Goal: Find specific page/section: Find specific page/section

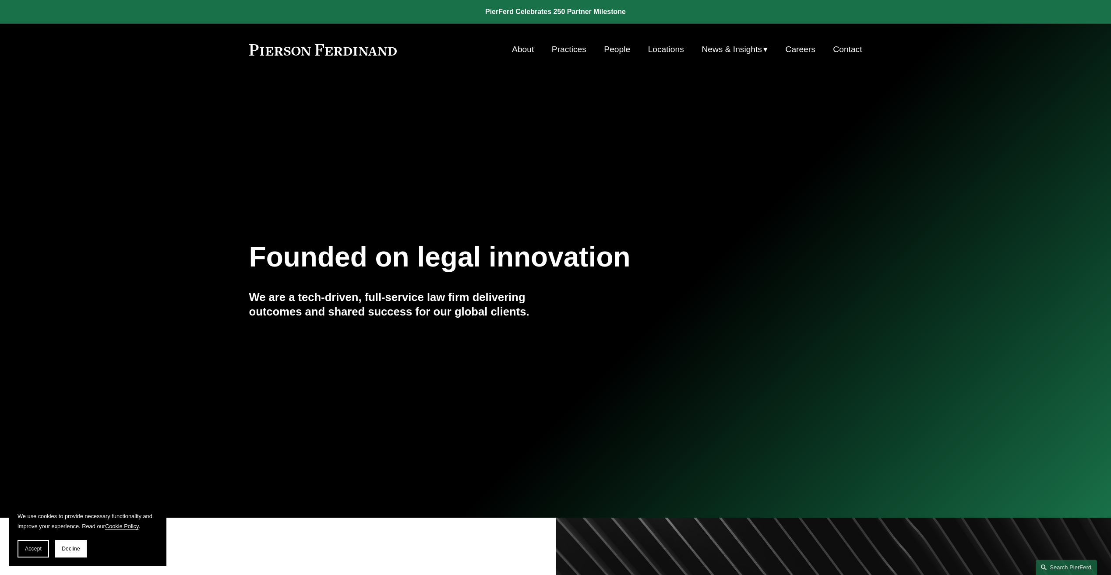
click at [614, 50] on link "People" at bounding box center [617, 49] width 26 height 17
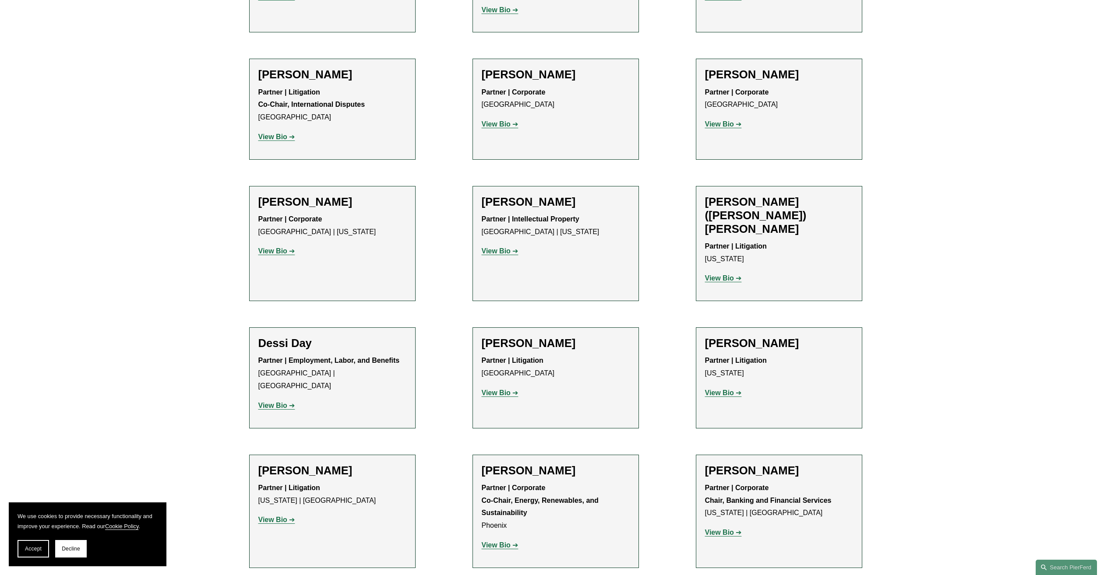
scroll to position [2671, 0]
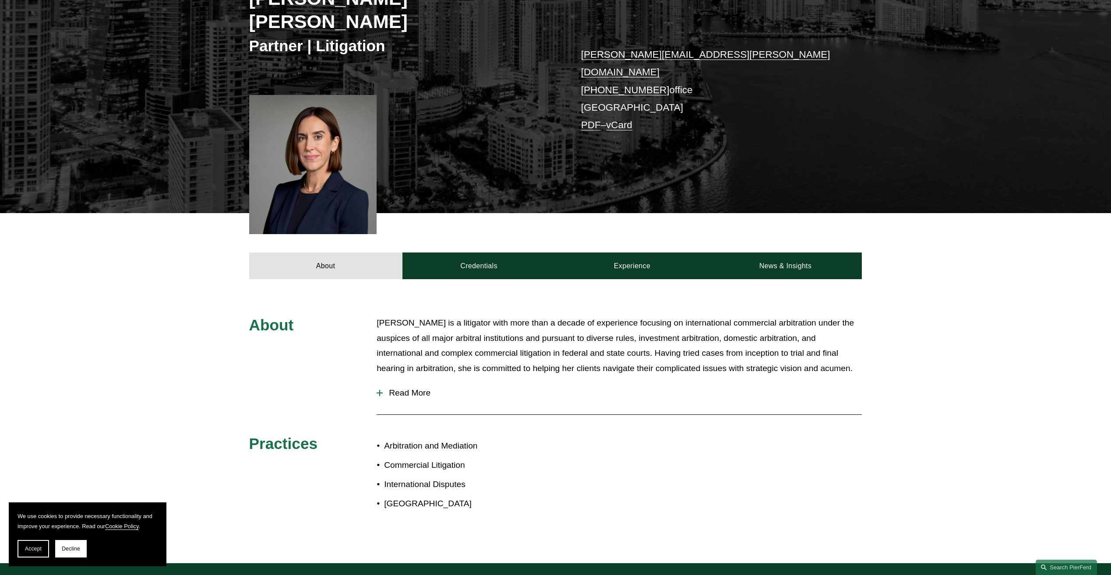
scroll to position [88, 0]
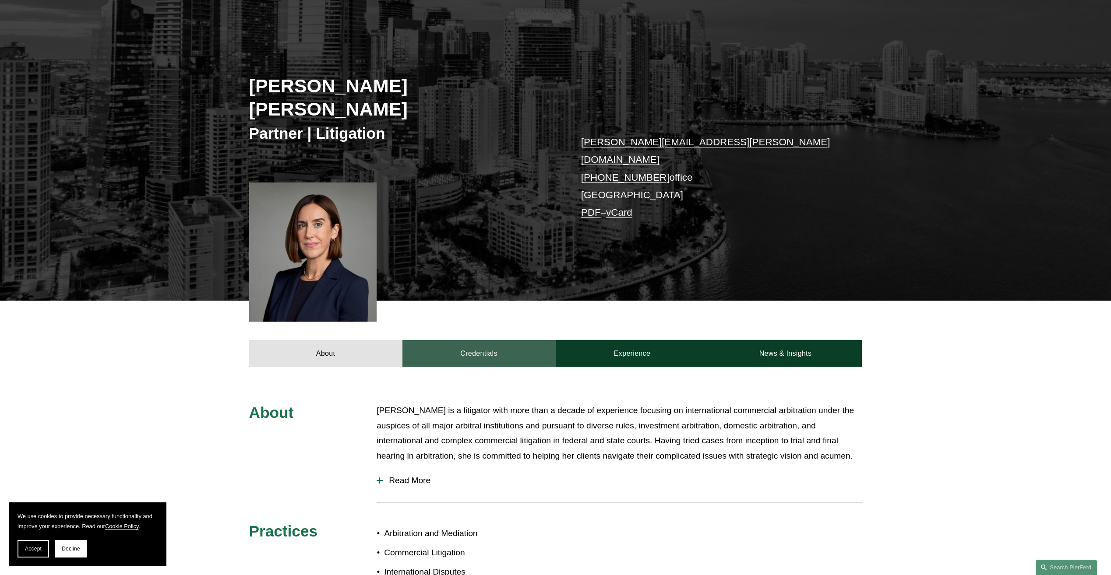
click at [479, 340] on link "Credentials" at bounding box center [478, 353] width 153 height 26
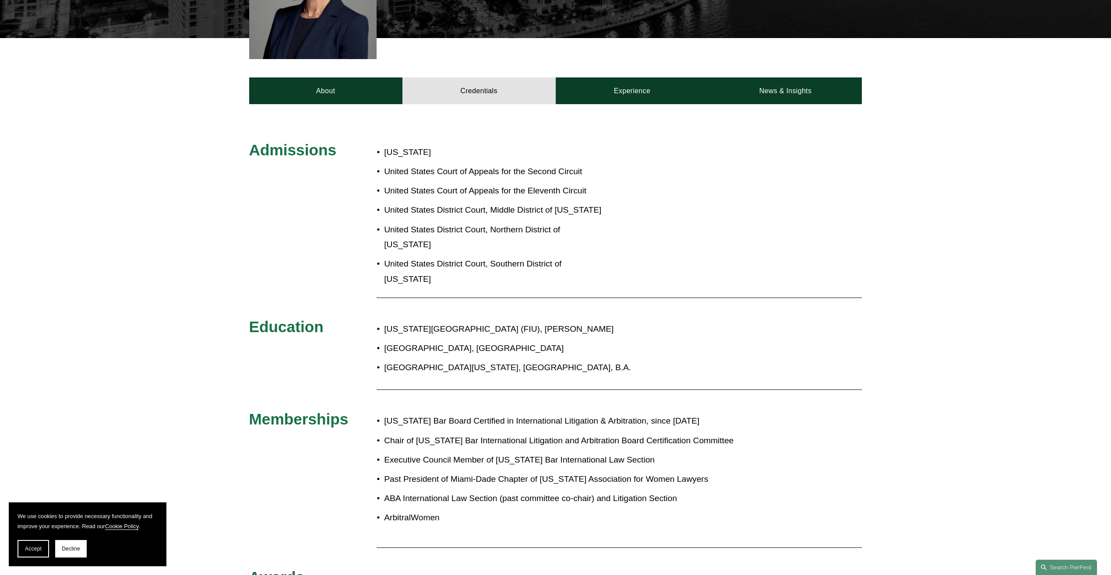
scroll to position [175, 0]
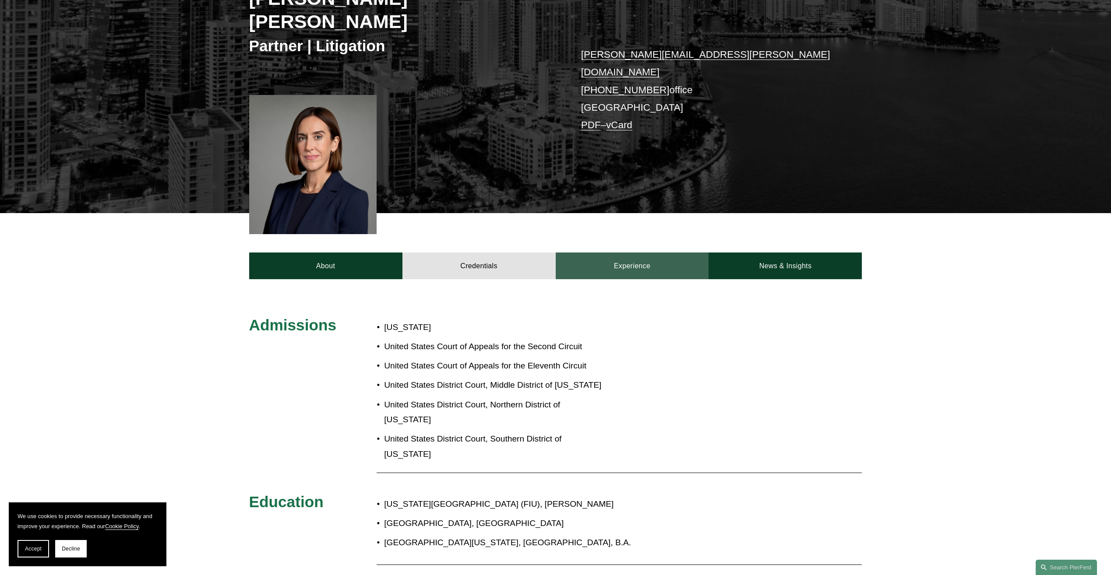
click at [628, 253] on link "Experience" at bounding box center [632, 266] width 153 height 26
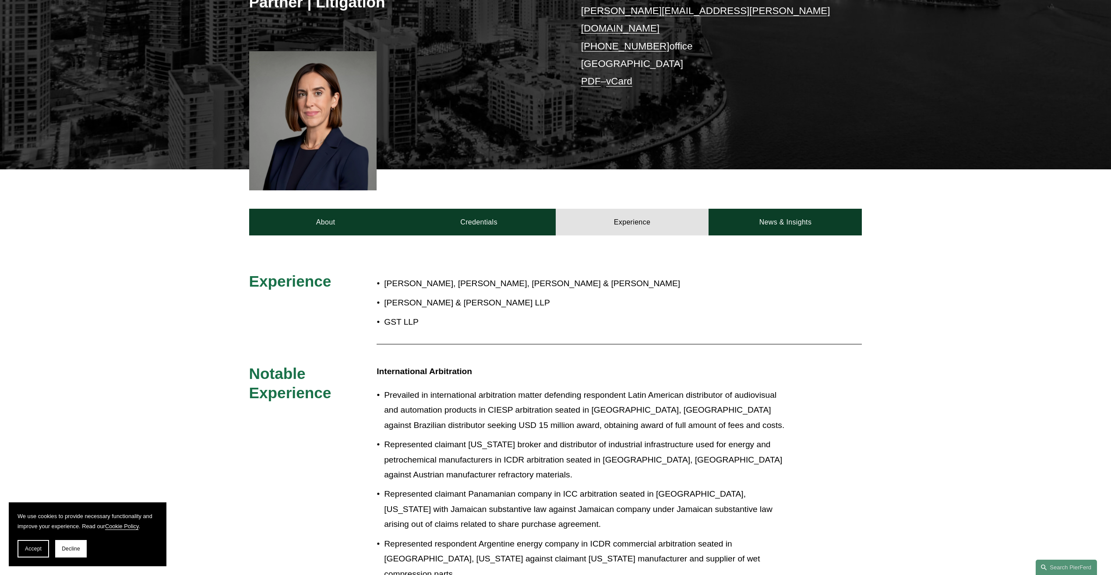
scroll to position [263, 0]
